Goal: Task Accomplishment & Management: Manage account settings

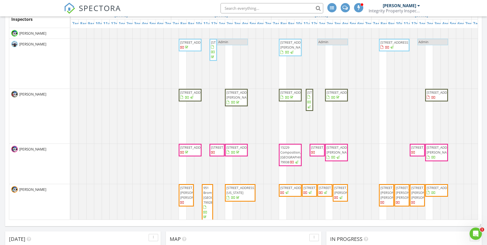
scroll to position [476, 495]
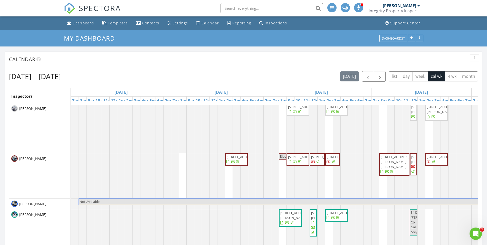
click at [439, 113] on span "600 El Prado Ave, Las Cruces 88005" at bounding box center [441, 110] width 29 height 10
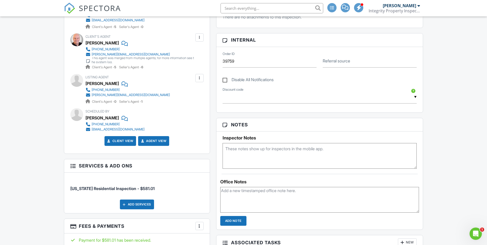
scroll to position [26, 0]
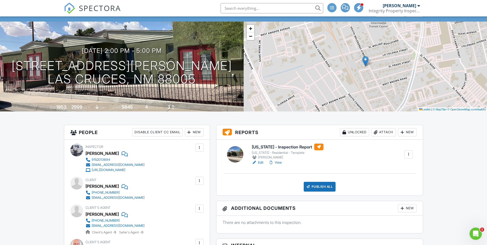
click at [277, 160] on link "View" at bounding box center [275, 162] width 13 height 5
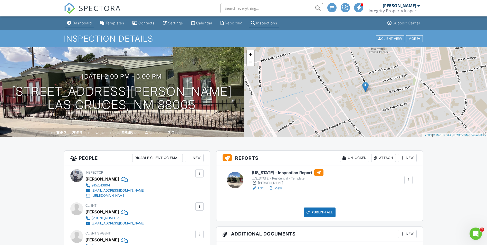
click at [83, 22] on div "Dashboard" at bounding box center [82, 23] width 20 height 4
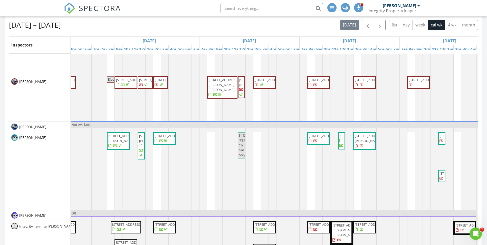
scroll to position [321, 0]
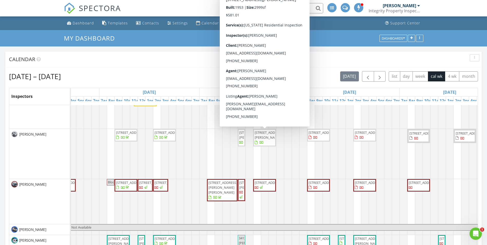
click at [269, 136] on span "600 El Prado Ave, Las Cruces 88005" at bounding box center [264, 137] width 21 height 15
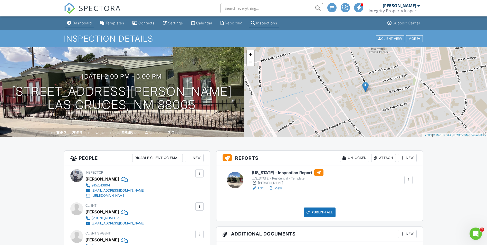
click at [80, 23] on div "Dashboard" at bounding box center [82, 23] width 20 height 4
